Goal: Task Accomplishment & Management: Use online tool/utility

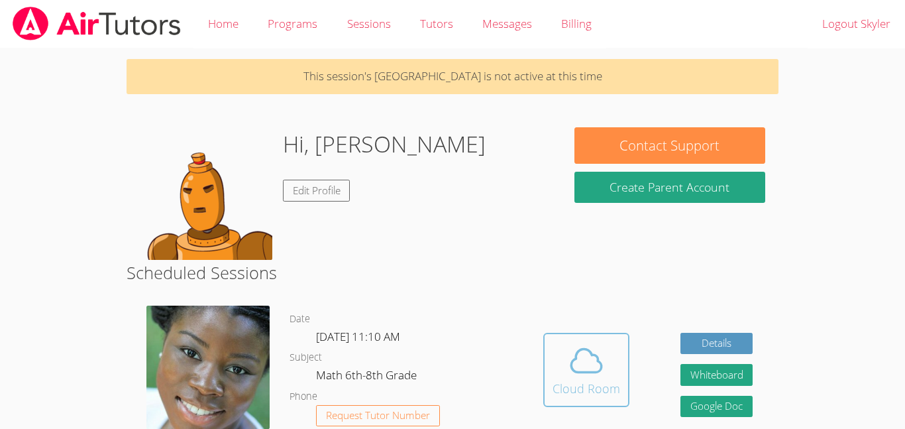
click at [574, 342] on icon at bounding box center [586, 360] width 37 height 37
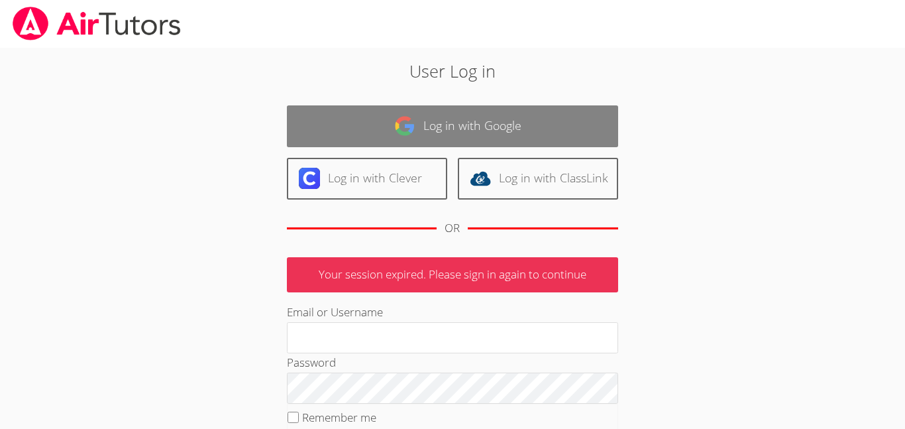
click at [431, 108] on link "Log in with Google" at bounding box center [452, 126] width 331 height 42
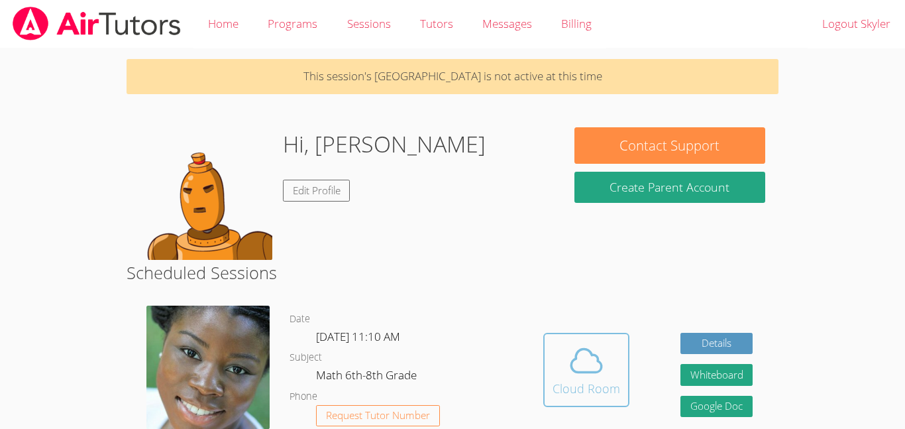
click at [549, 358] on button "Cloud Room" at bounding box center [586, 370] width 86 height 74
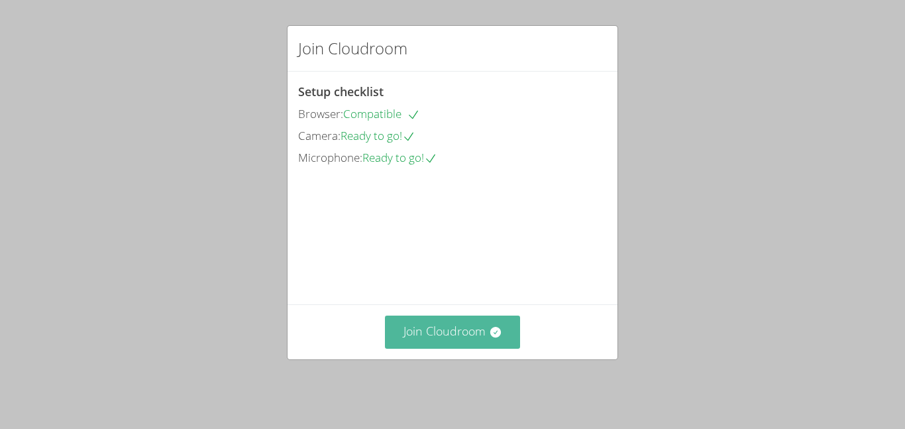
click at [449, 337] on button "Join Cloudroom" at bounding box center [453, 331] width 136 height 32
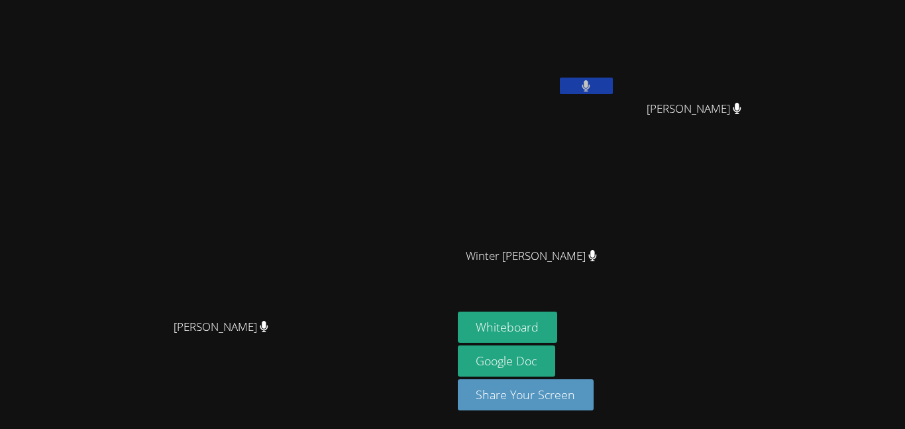
click at [590, 86] on icon at bounding box center [586, 85] width 8 height 11
click at [593, 86] on icon at bounding box center [586, 85] width 14 height 11
click at [590, 86] on icon at bounding box center [586, 85] width 8 height 11
click at [613, 84] on button at bounding box center [586, 86] width 53 height 17
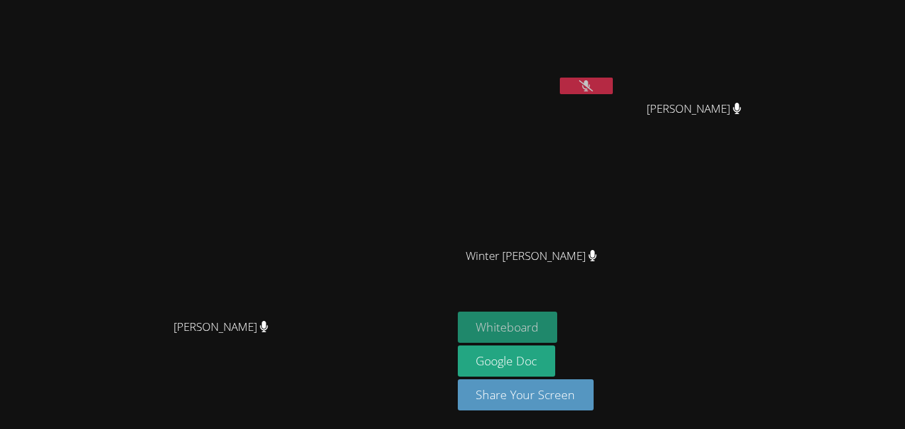
click at [558, 321] on button "Whiteboard" at bounding box center [508, 326] width 100 height 31
click at [593, 88] on icon at bounding box center [586, 85] width 14 height 11
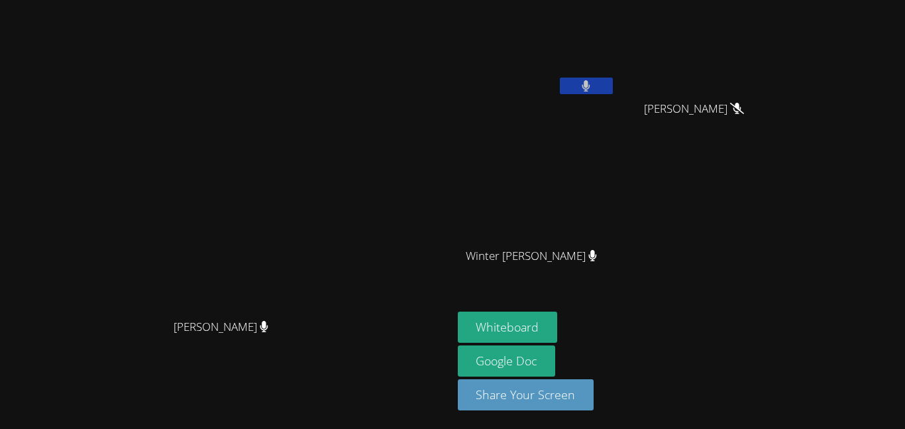
click at [613, 89] on button at bounding box center [586, 86] width 53 height 17
